Goal: Task Accomplishment & Management: Use online tool/utility

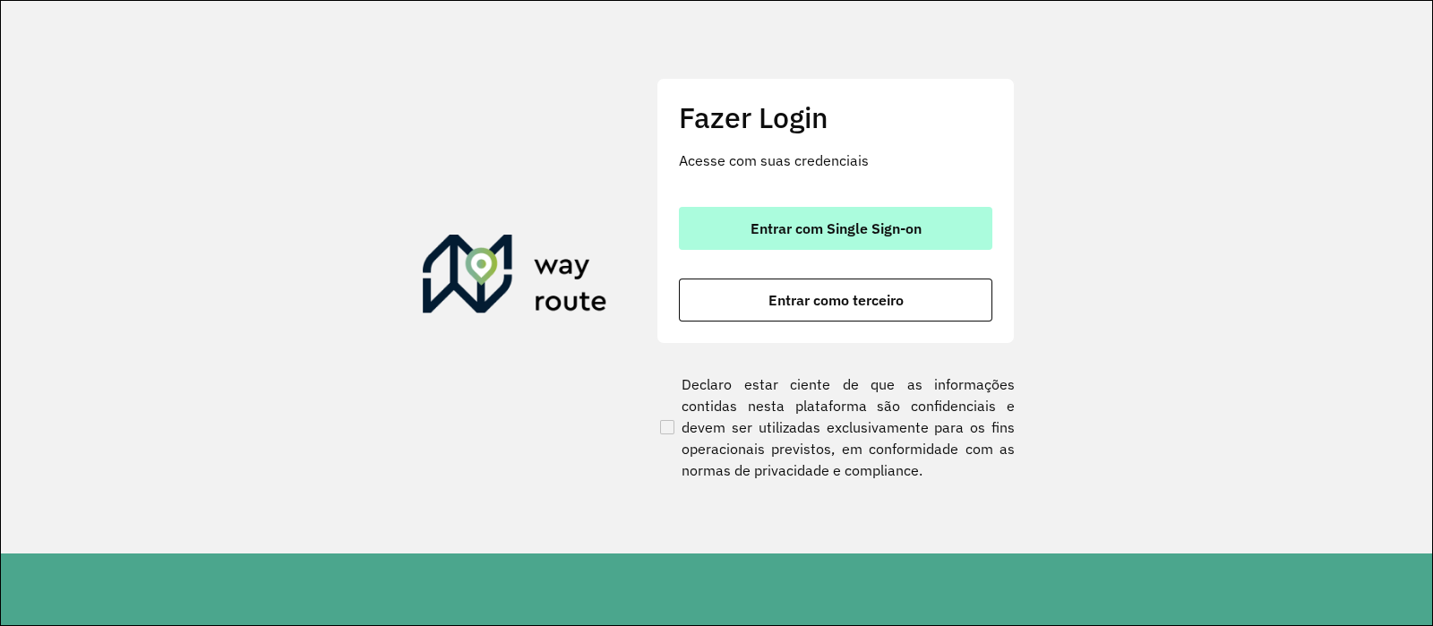
click at [764, 213] on button "Entrar com Single Sign-on" at bounding box center [835, 228] width 313 height 43
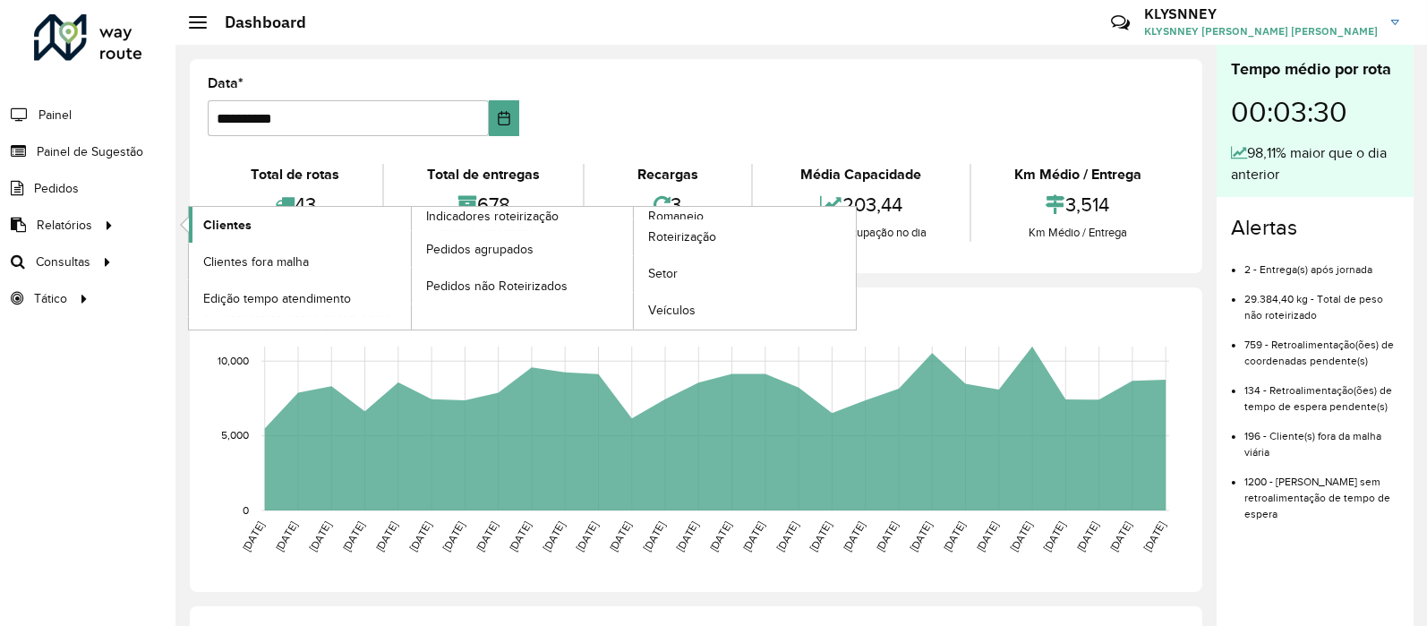
click at [219, 226] on span "Clientes" at bounding box center [227, 225] width 48 height 19
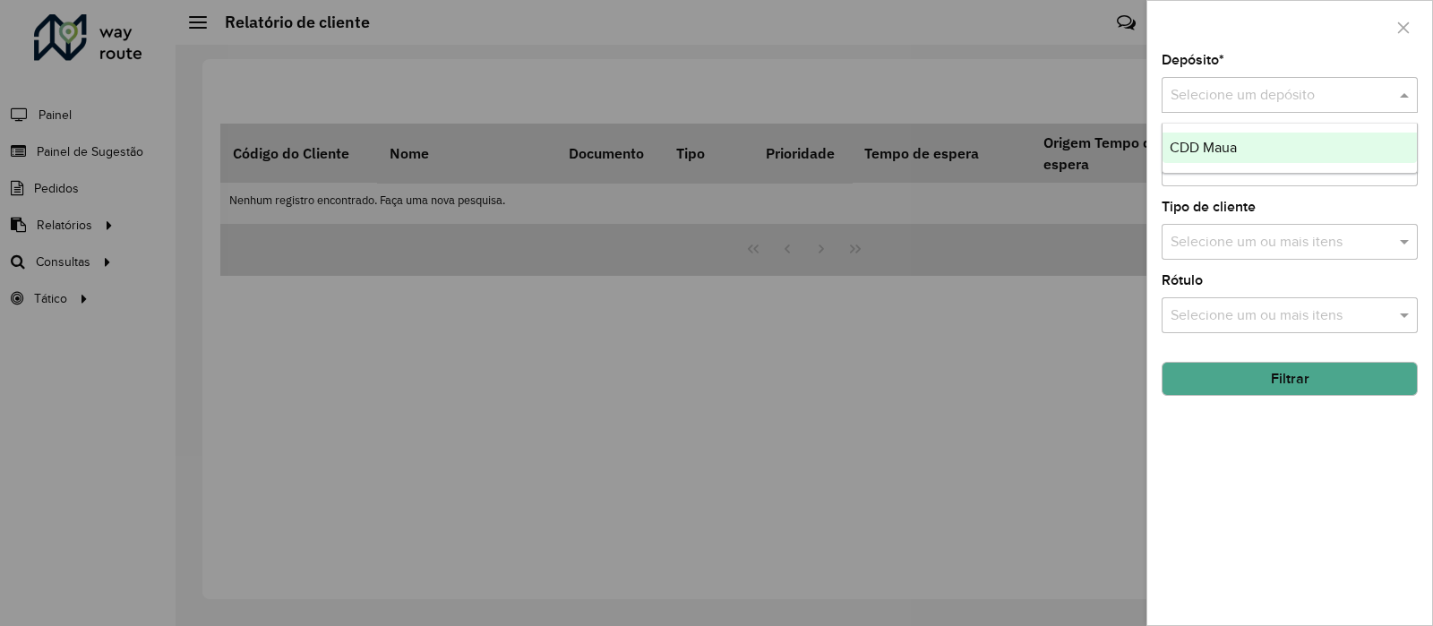
click at [1277, 104] on input "text" at bounding box center [1271, 95] width 202 height 21
click at [1245, 157] on div "CDD Maua" at bounding box center [1289, 148] width 254 height 30
click at [1298, 374] on button "Filtrar" at bounding box center [1289, 379] width 256 height 34
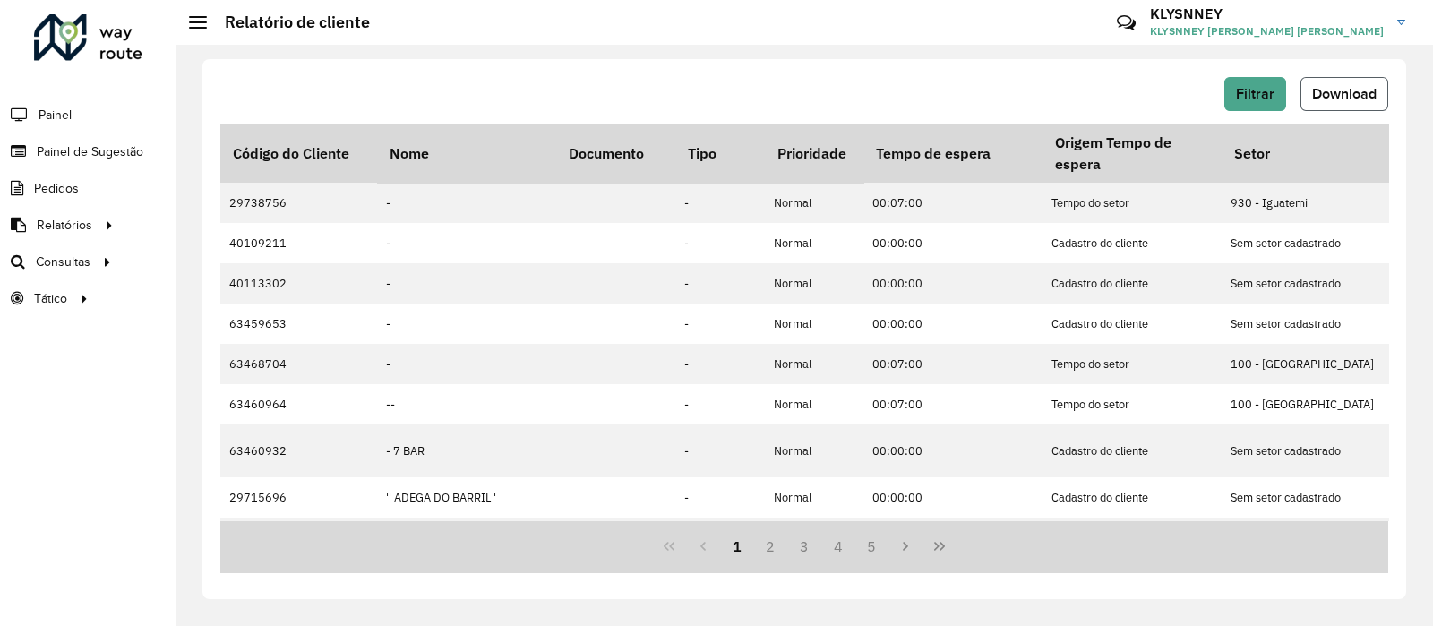
click at [1336, 86] on span "Download" at bounding box center [1344, 93] width 64 height 15
click at [237, 266] on span "Roteirização" at bounding box center [239, 261] width 73 height 19
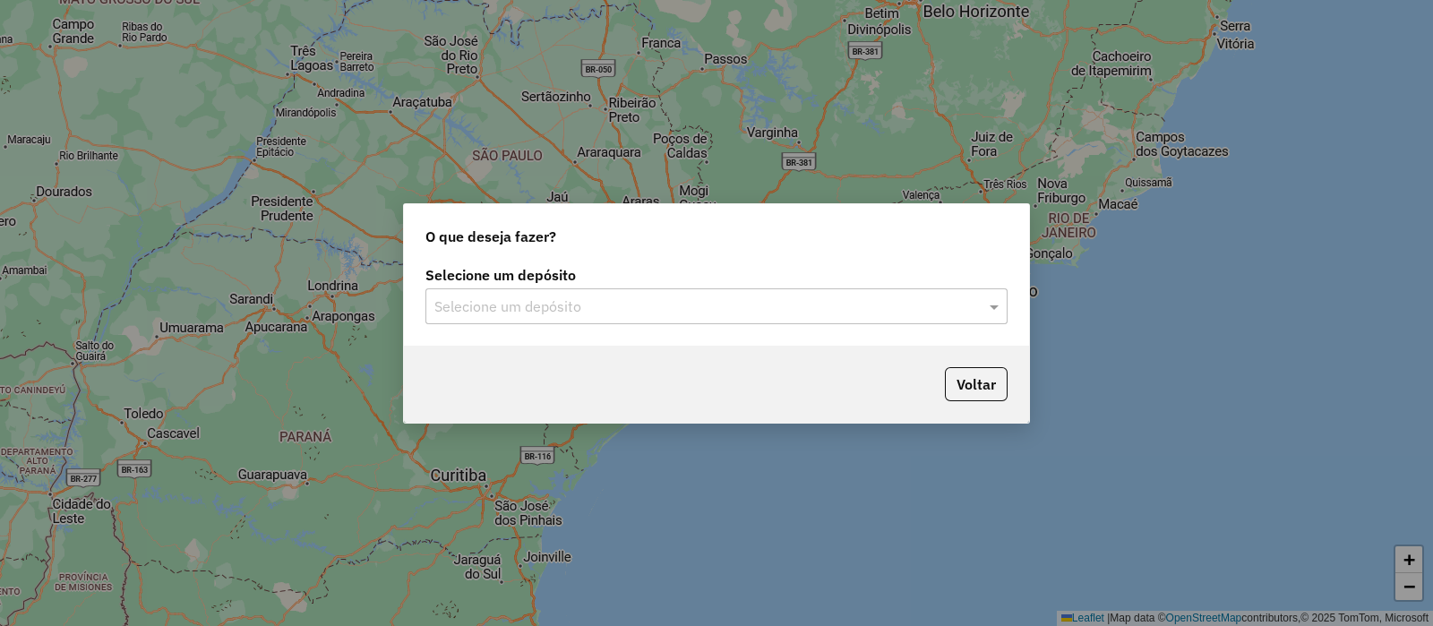
click at [577, 298] on input "text" at bounding box center [698, 306] width 528 height 21
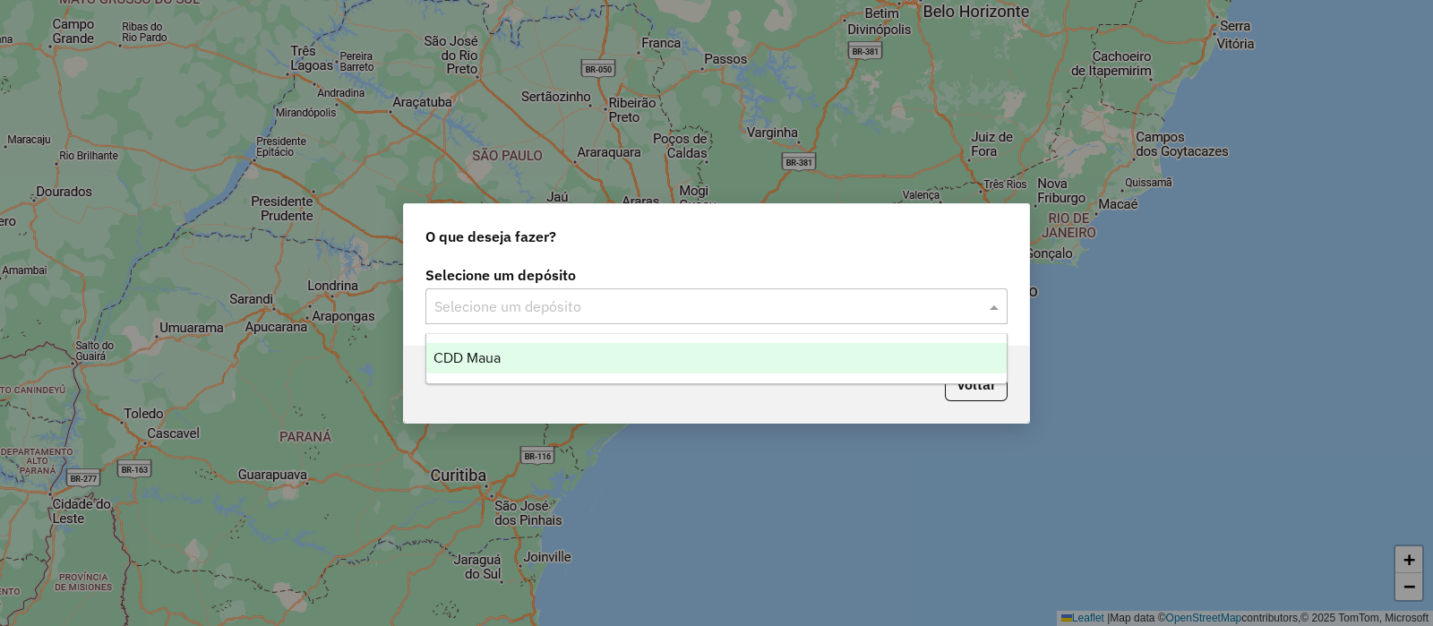
click at [509, 364] on div "CDD Maua" at bounding box center [716, 358] width 580 height 30
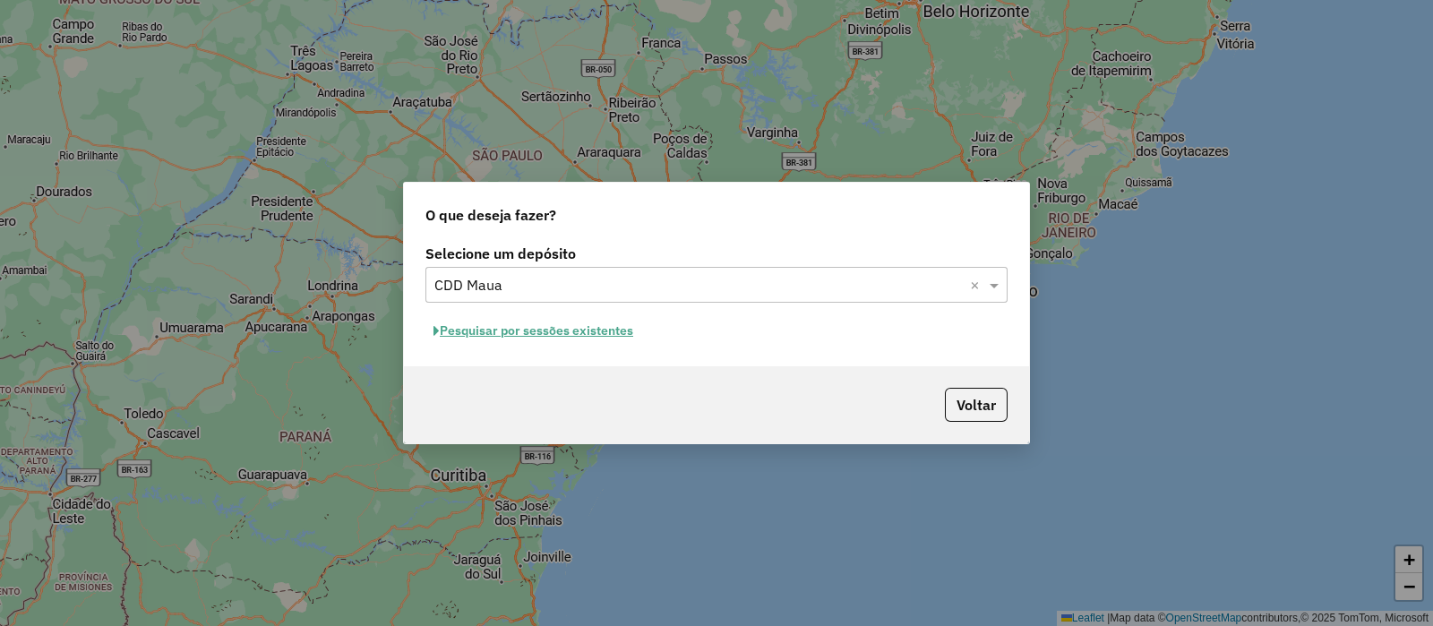
click at [562, 336] on button "Pesquisar por sessões existentes" at bounding box center [533, 331] width 216 height 28
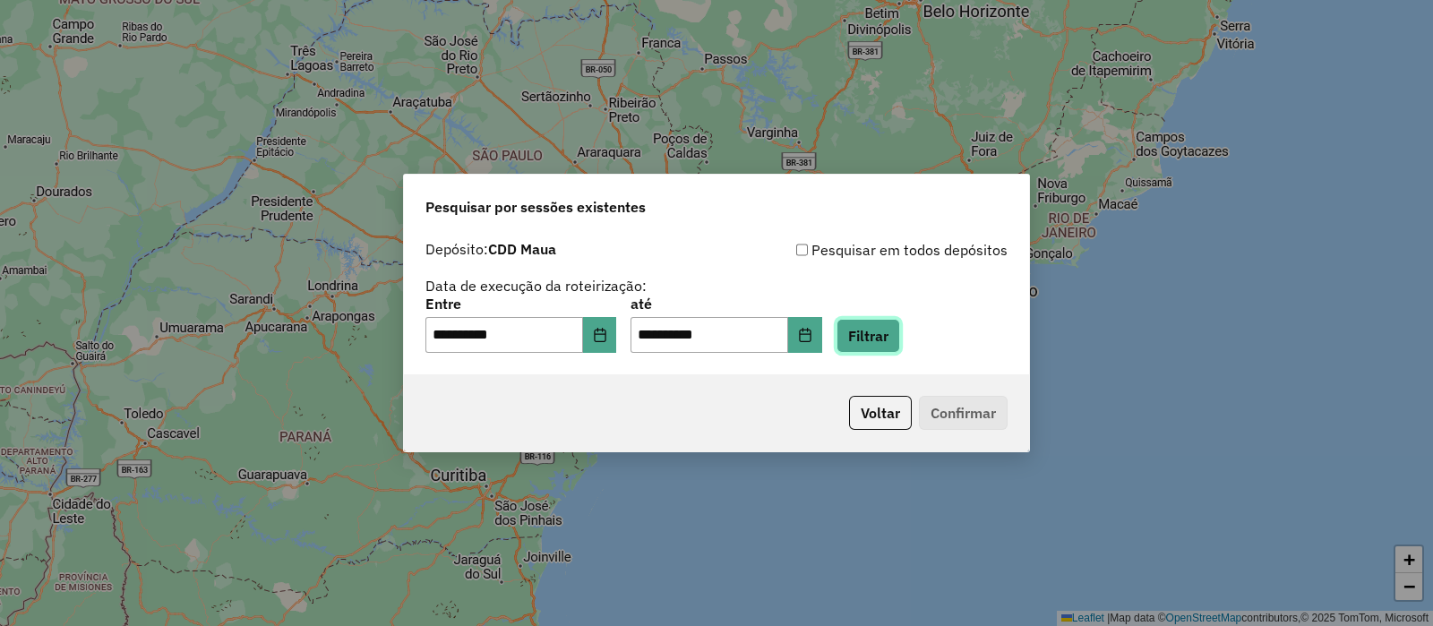
click at [900, 339] on button "Filtrar" at bounding box center [868, 336] width 64 height 34
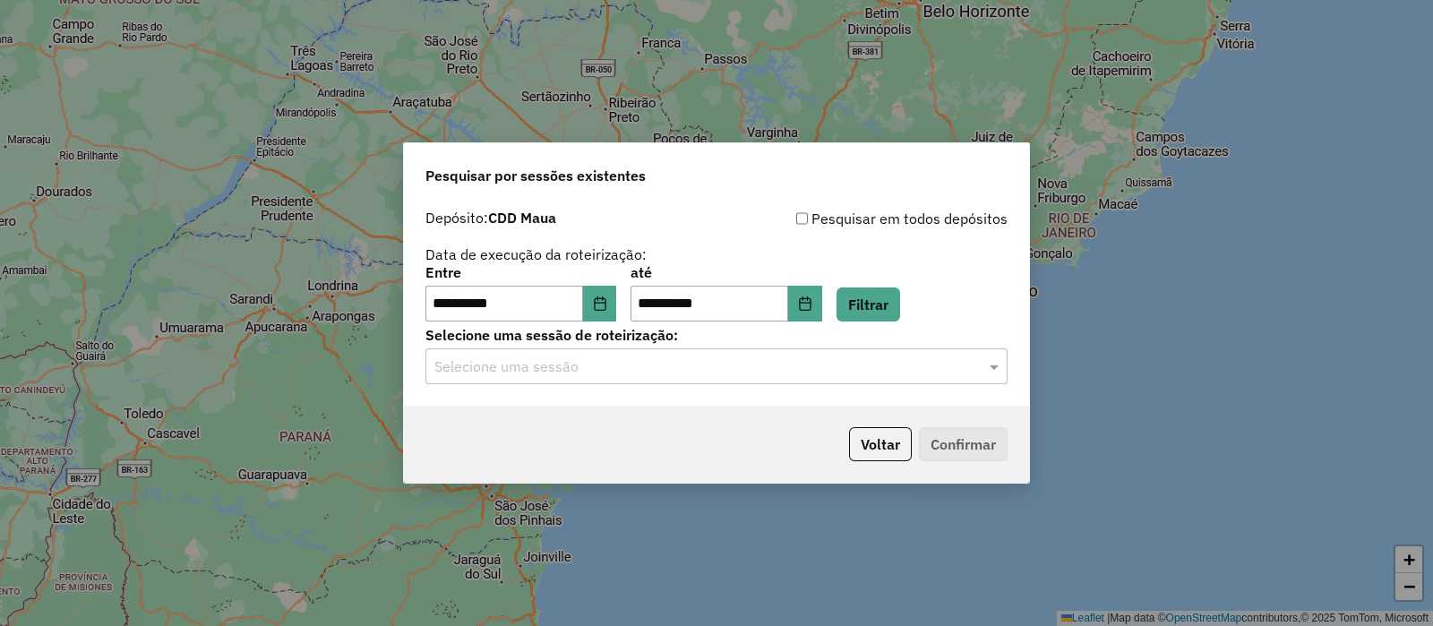
click at [798, 369] on input "text" at bounding box center [698, 366] width 528 height 21
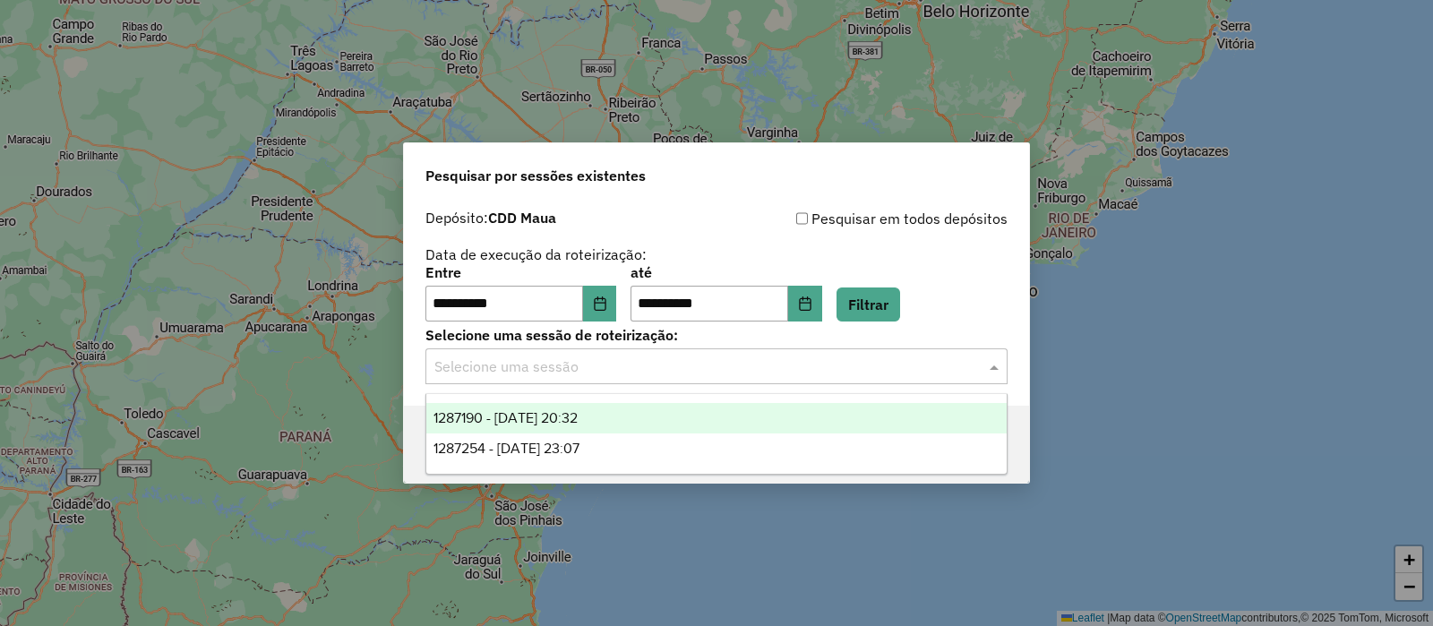
click at [609, 427] on div "1287190 - [DATE] 20:32" at bounding box center [716, 418] width 580 height 30
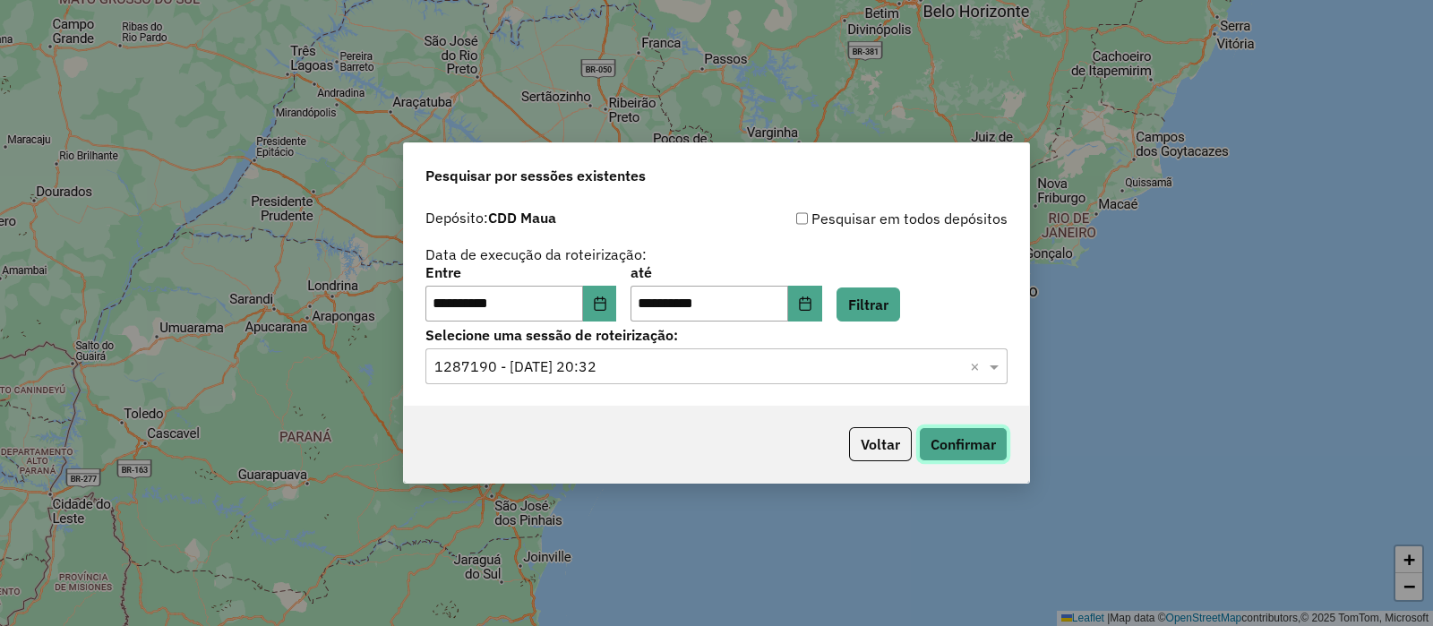
click at [960, 448] on button "Confirmar" at bounding box center [963, 444] width 89 height 34
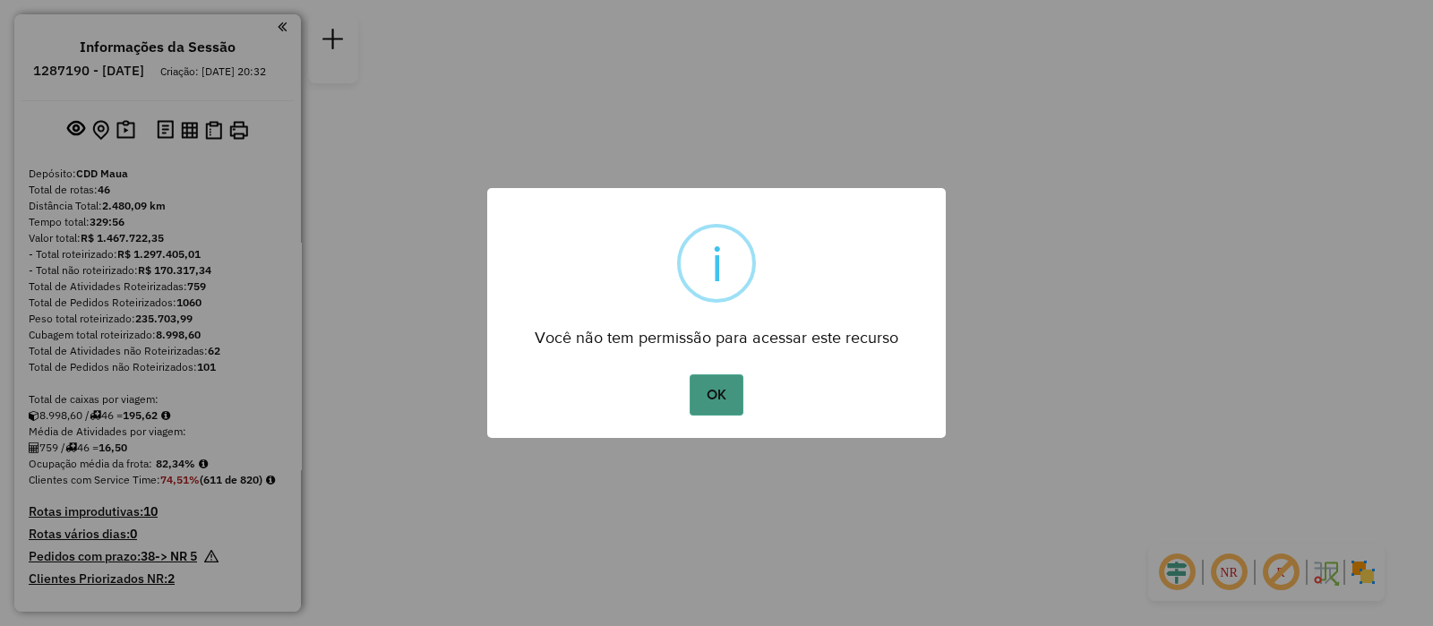
click at [706, 399] on button "OK" at bounding box center [715, 394] width 53 height 41
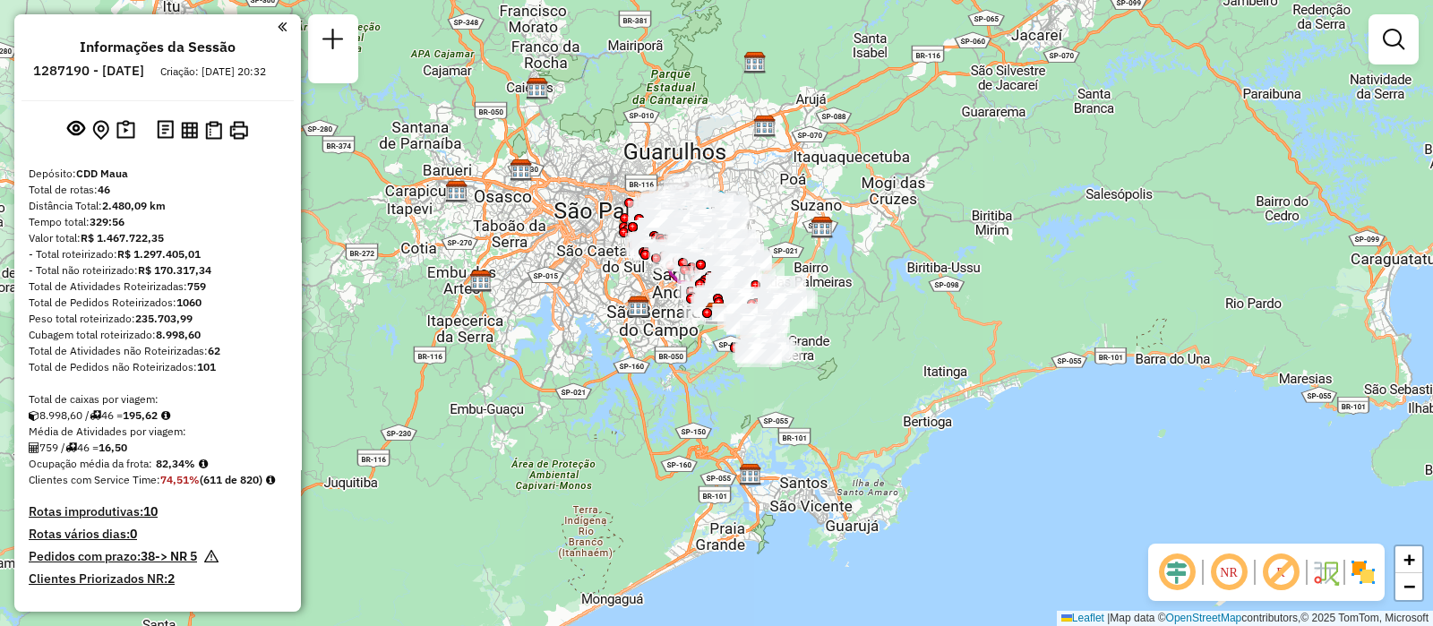
scroll to position [5087, 0]
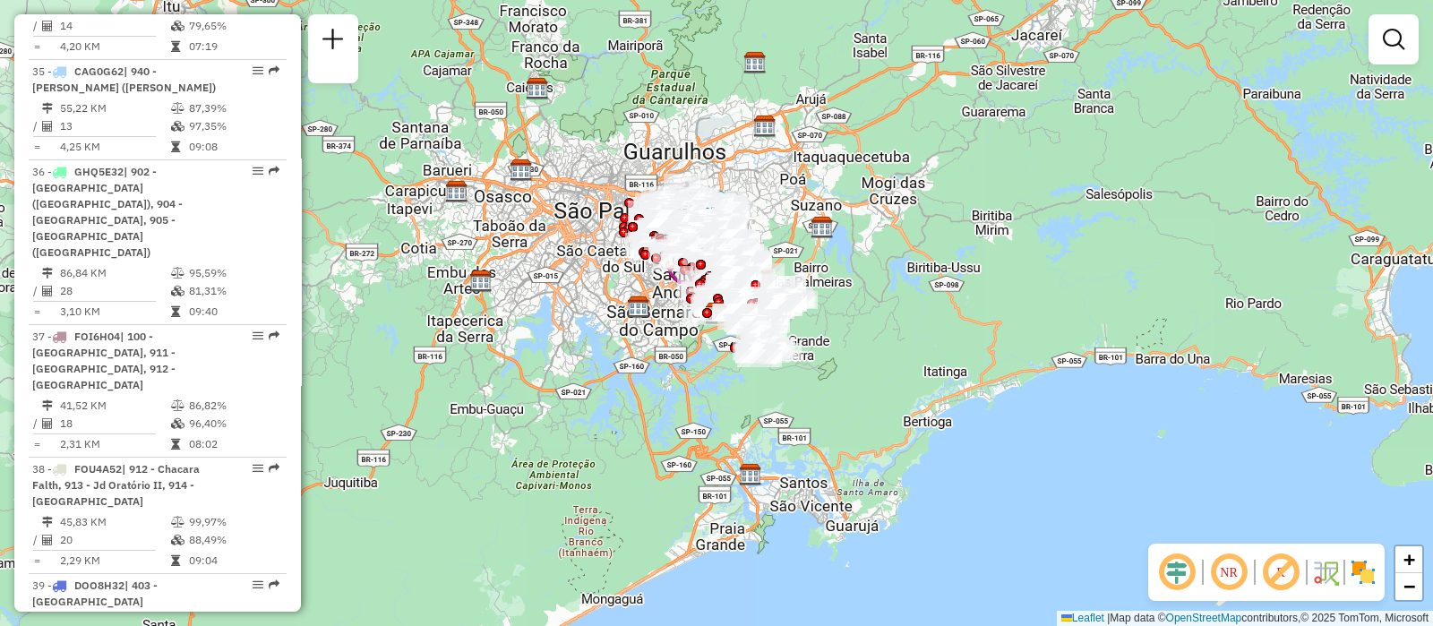
select select "**********"
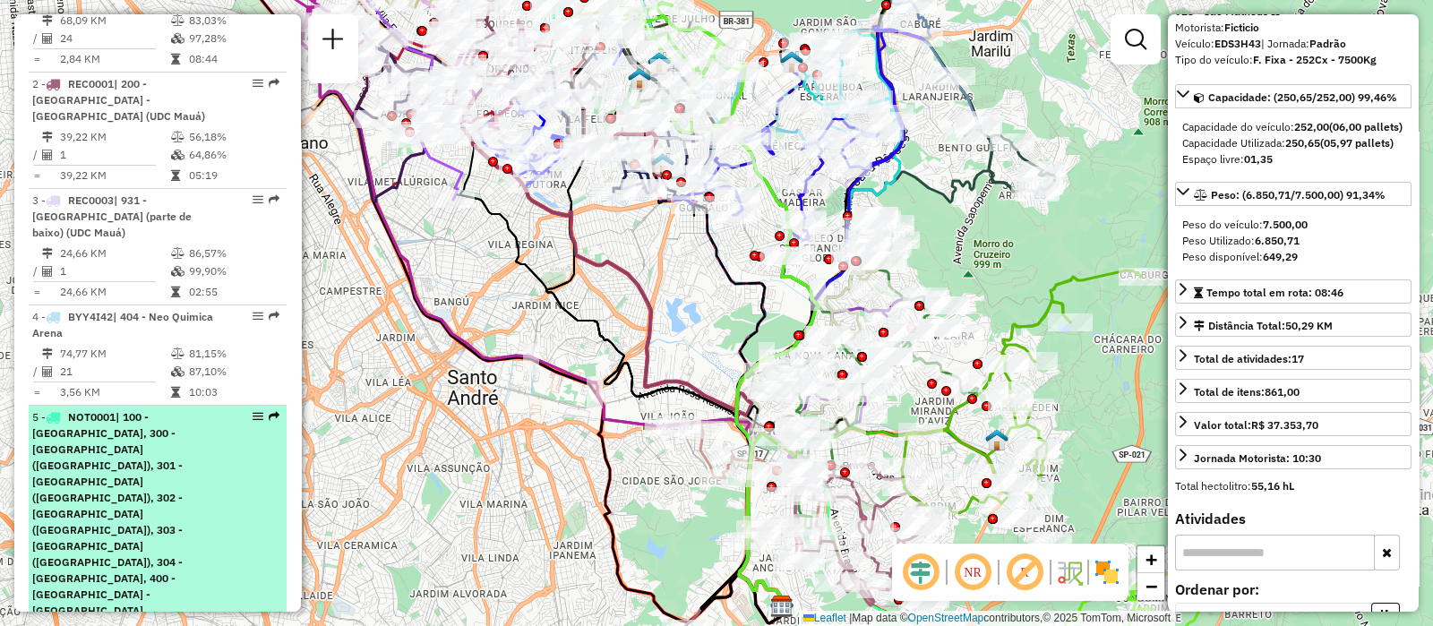
scroll to position [1119, 0]
